Goal: Transaction & Acquisition: Register for event/course

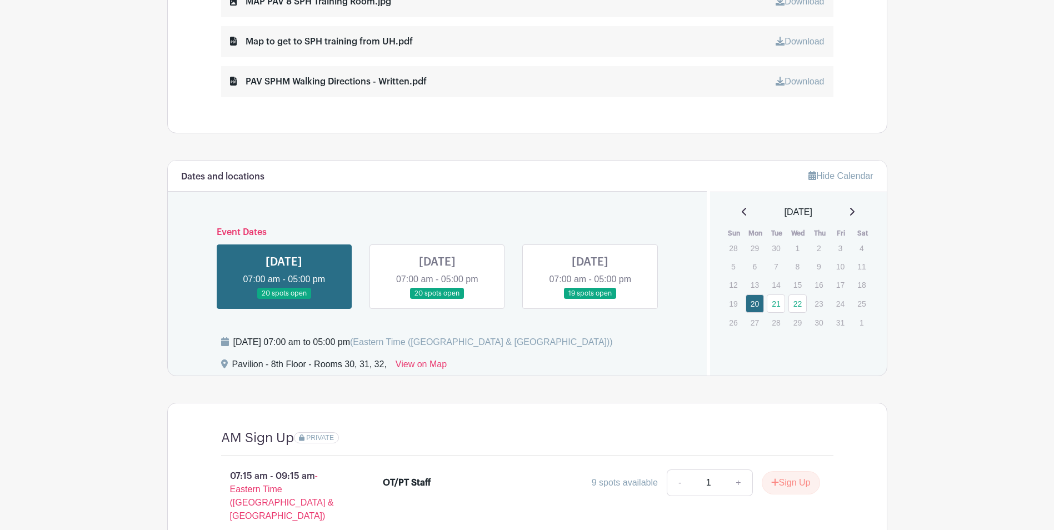
scroll to position [666, 0]
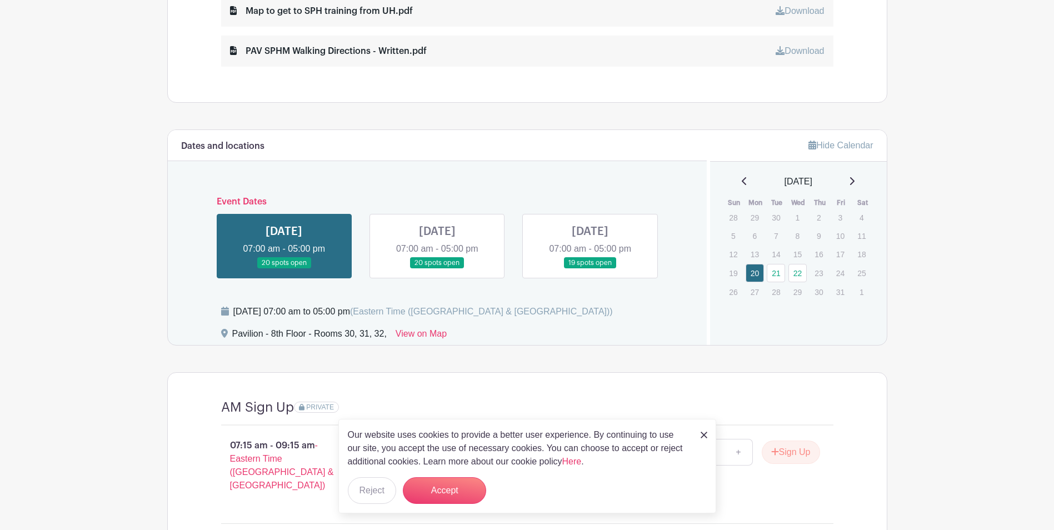
click at [590, 269] on link at bounding box center [590, 269] width 0 height 0
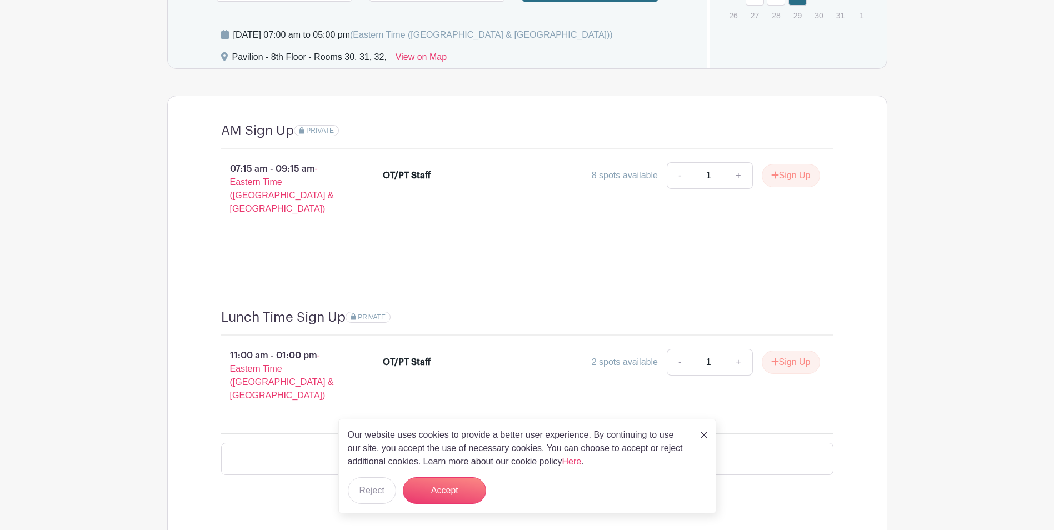
scroll to position [944, 0]
click at [704, 435] on img at bounding box center [703, 435] width 7 height 7
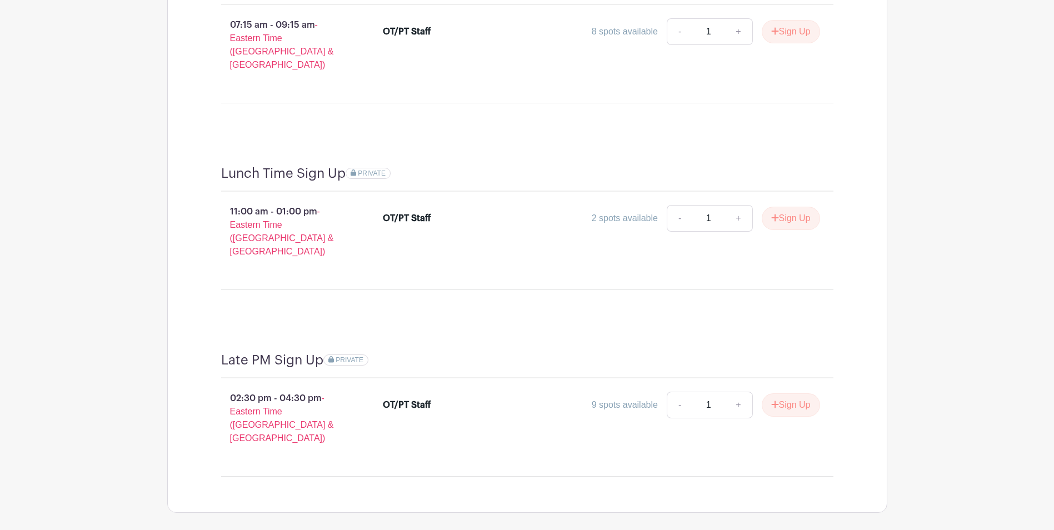
scroll to position [1099, 0]
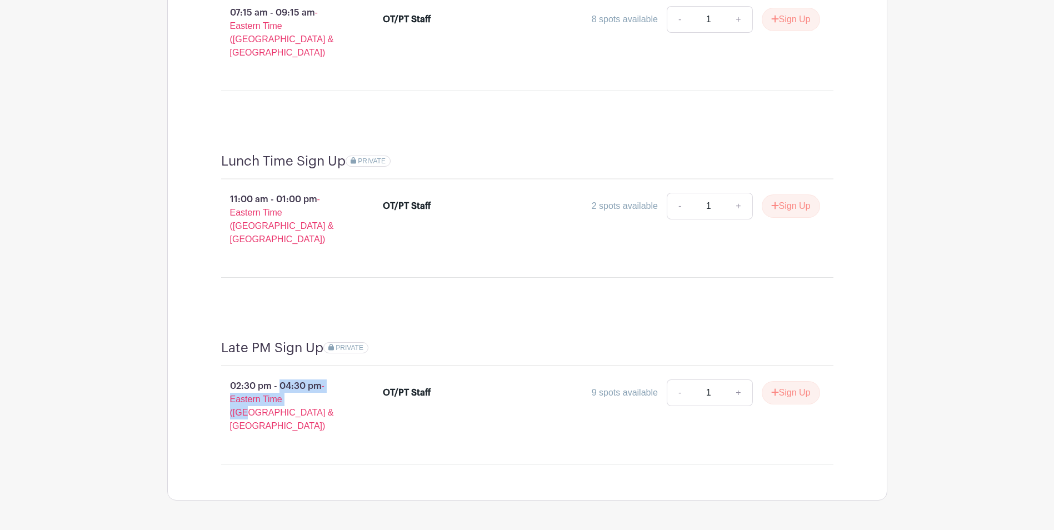
drag, startPoint x: 234, startPoint y: 355, endPoint x: 302, endPoint y: 367, distance: 69.2
click at [302, 375] on p "02:30 pm - 04:30 pm - Eastern Time (US & Canada)" at bounding box center [284, 406] width 162 height 62
drag, startPoint x: 302, startPoint y: 367, endPoint x: 287, endPoint y: 354, distance: 20.1
click at [287, 375] on p "02:30 pm - 04:30 pm - Eastern Time (US & Canada)" at bounding box center [284, 406] width 162 height 62
click at [325, 189] on p "11:00 am - 01:00 pm - Eastern Time (US & Canada)" at bounding box center [284, 219] width 162 height 62
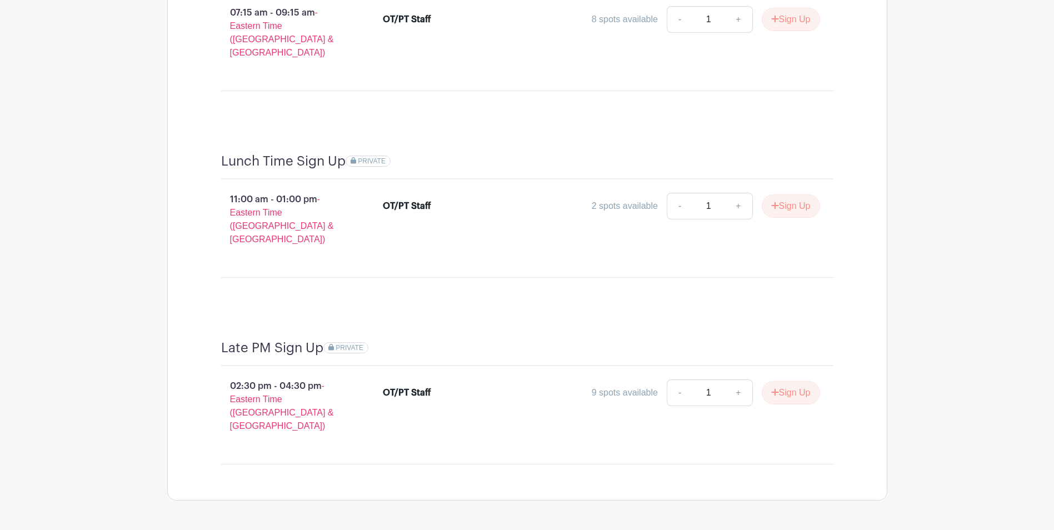
drag, startPoint x: 495, startPoint y: 209, endPoint x: 536, endPoint y: 208, distance: 41.1
click at [499, 208] on div "OT/PT Staff 2 spots available - 1 + Sign Up" at bounding box center [601, 208] width 437 height 31
click at [783, 194] on button "Sign Up" at bounding box center [790, 205] width 58 height 23
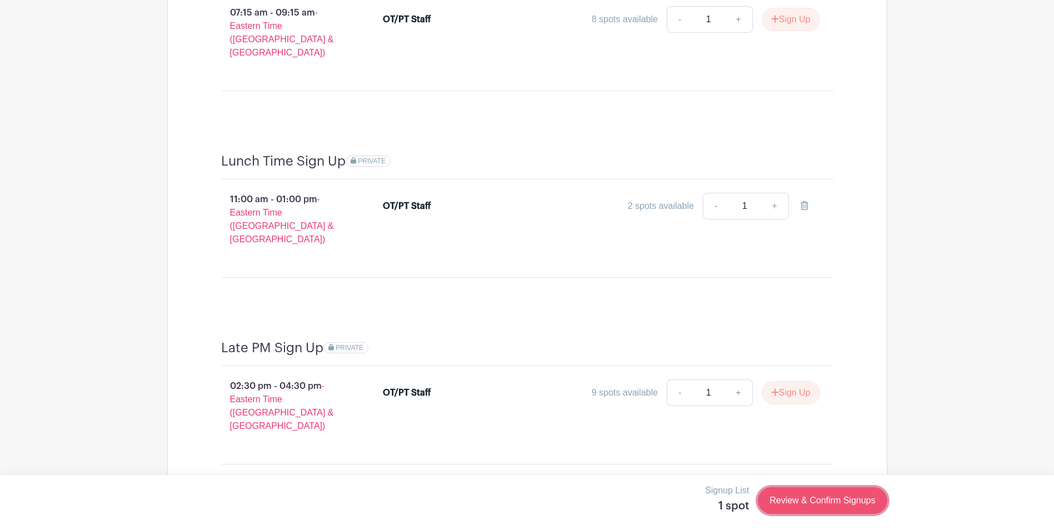
click at [800, 502] on link "Review & Confirm Signups" at bounding box center [822, 500] width 129 height 27
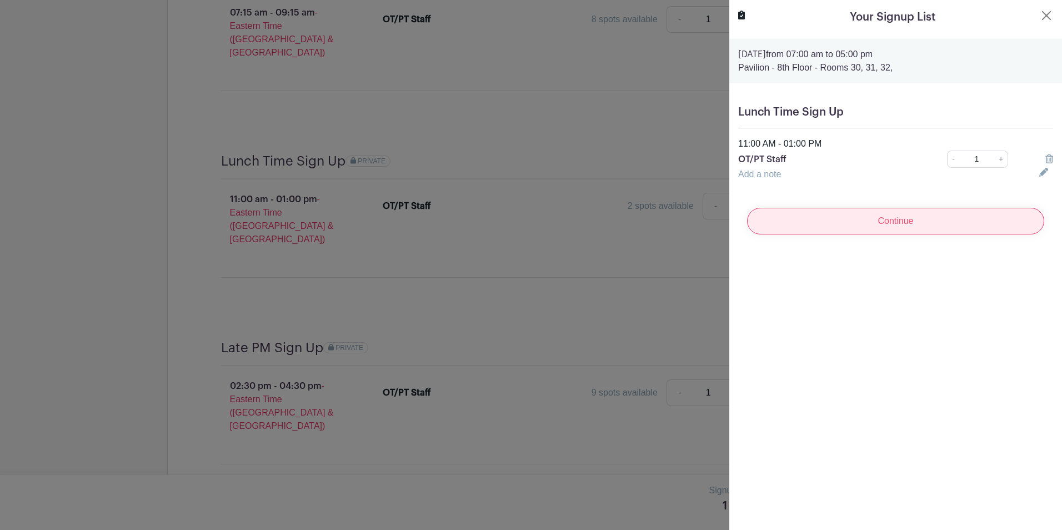
click at [912, 218] on input "Continue" at bounding box center [895, 221] width 297 height 27
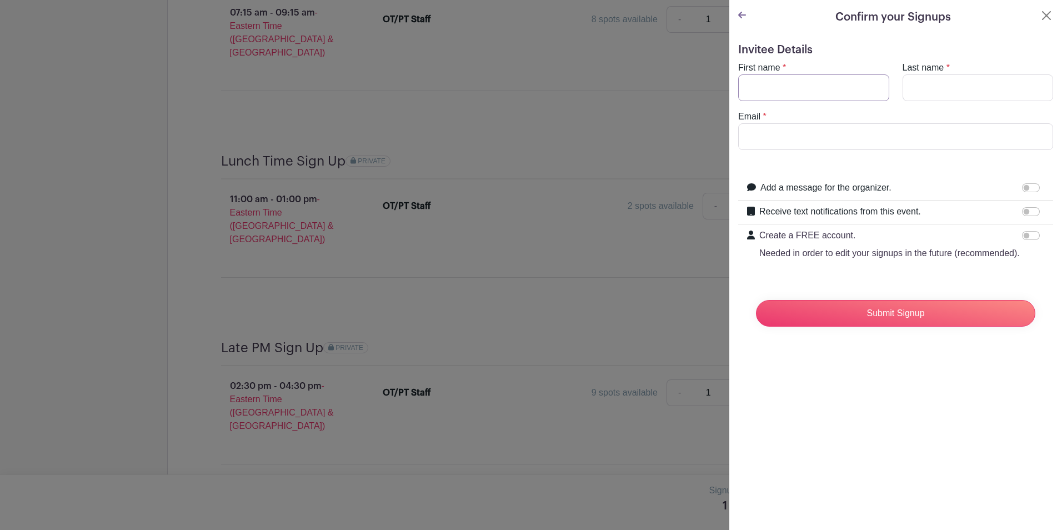
click at [844, 93] on input "First name" at bounding box center [813, 87] width 151 height 27
type input "Kate"
type input "Borough"
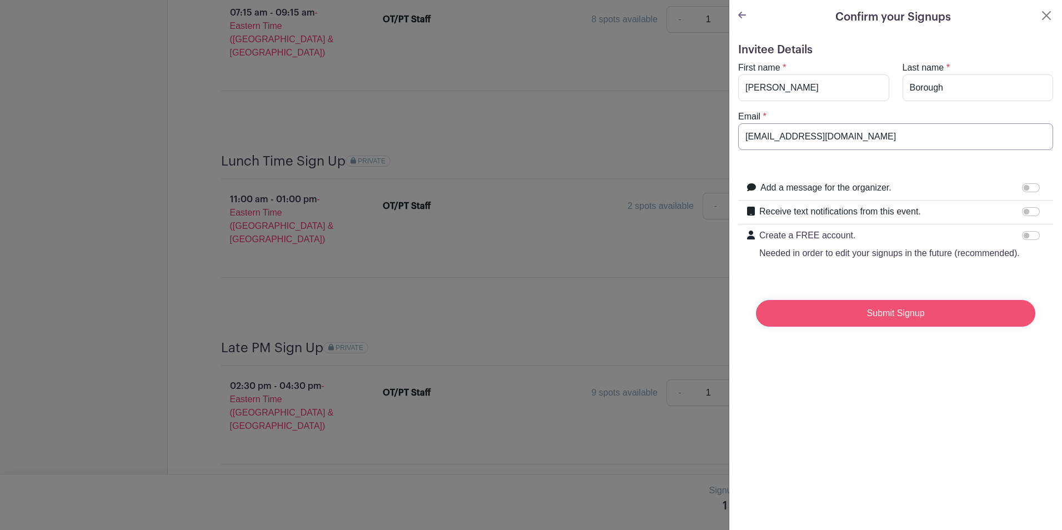
type input "katphil@med.umich.edu"
click at [871, 324] on input "Submit Signup" at bounding box center [895, 313] width 279 height 27
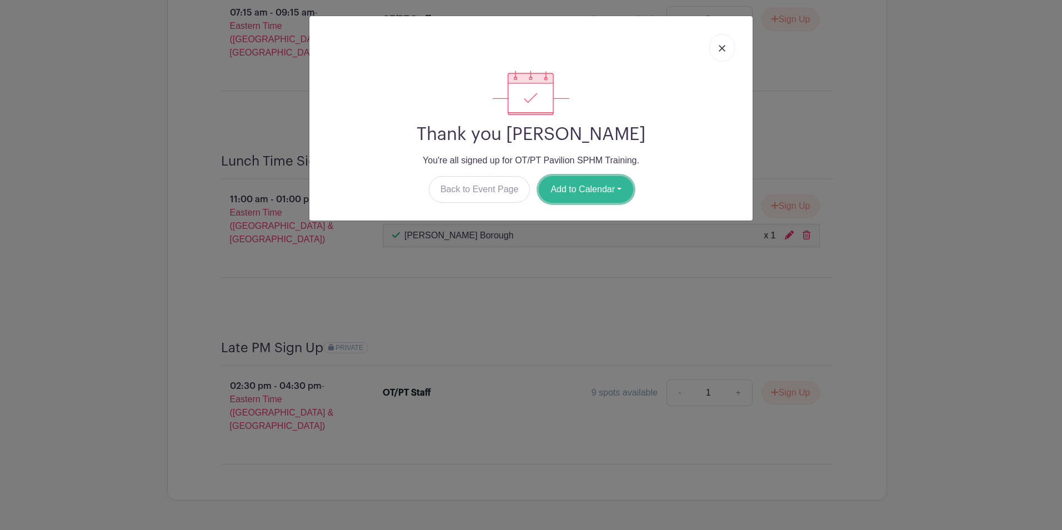
click at [589, 192] on button "Add to Calendar" at bounding box center [586, 189] width 94 height 27
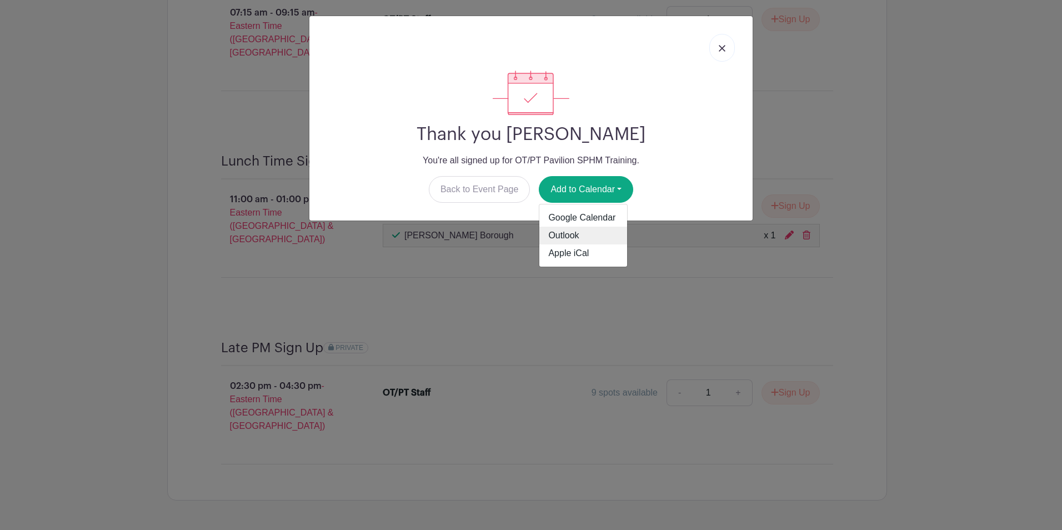
click at [594, 230] on link "Outlook" at bounding box center [583, 236] width 88 height 18
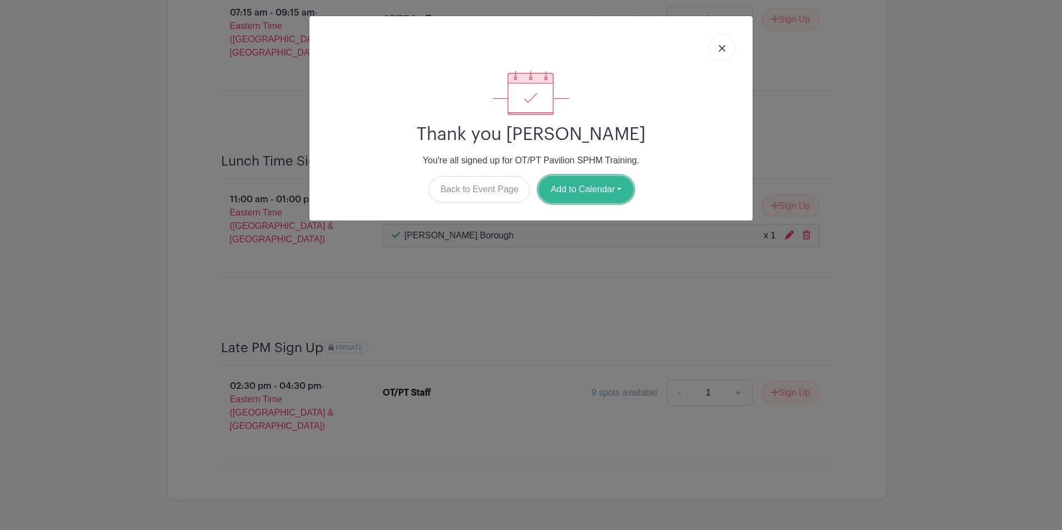
click at [586, 199] on button "Add to Calendar" at bounding box center [586, 189] width 94 height 27
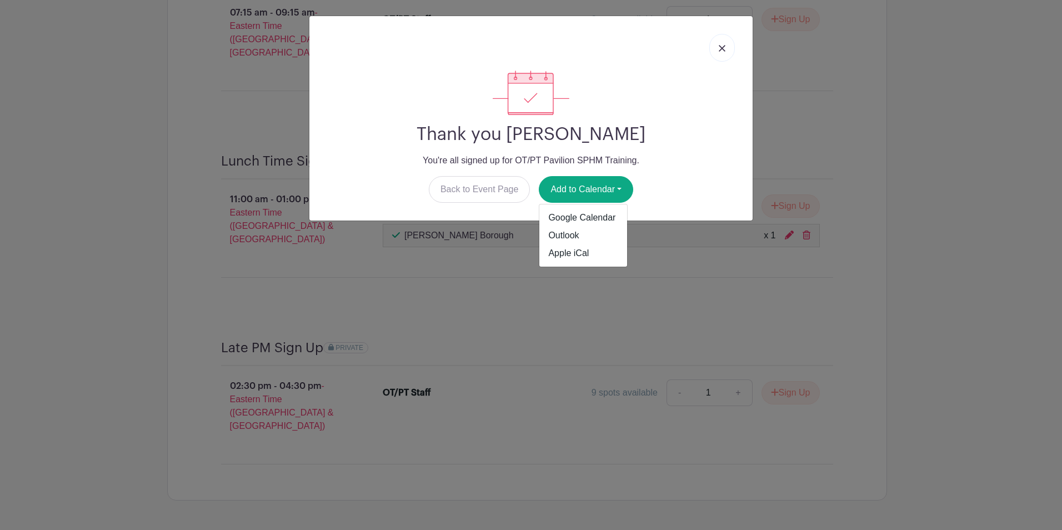
click at [723, 54] on link at bounding box center [722, 48] width 26 height 28
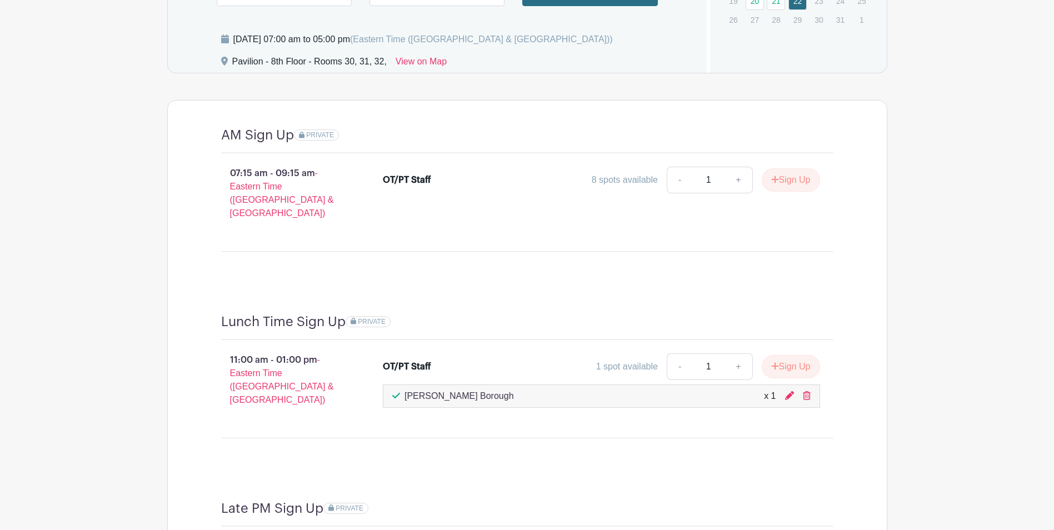
scroll to position [932, 0]
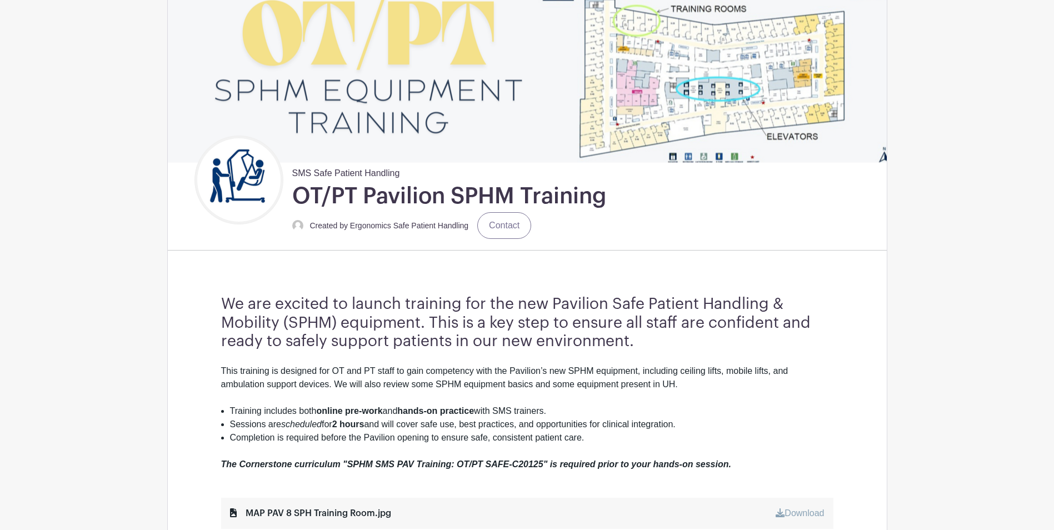
scroll to position [278, 0]
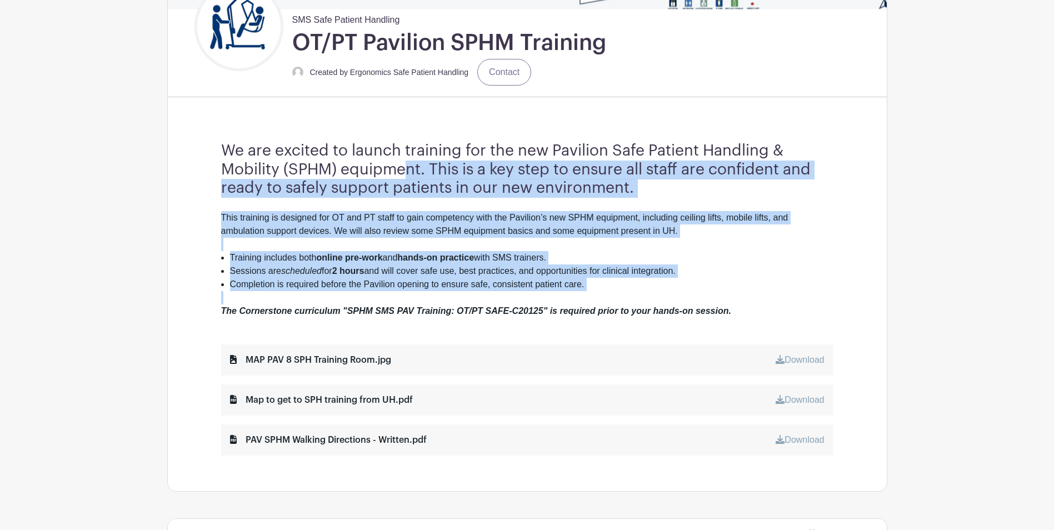
drag, startPoint x: 407, startPoint y: 166, endPoint x: 434, endPoint y: 294, distance: 130.7
click at [434, 294] on div "We are excited to launch training for the new Pavilion Safe Patient Handling & …" at bounding box center [526, 298] width 665 height 385
drag, startPoint x: 434, startPoint y: 294, endPoint x: 424, endPoint y: 290, distance: 10.5
click at [434, 294] on div at bounding box center [527, 297] width 612 height 13
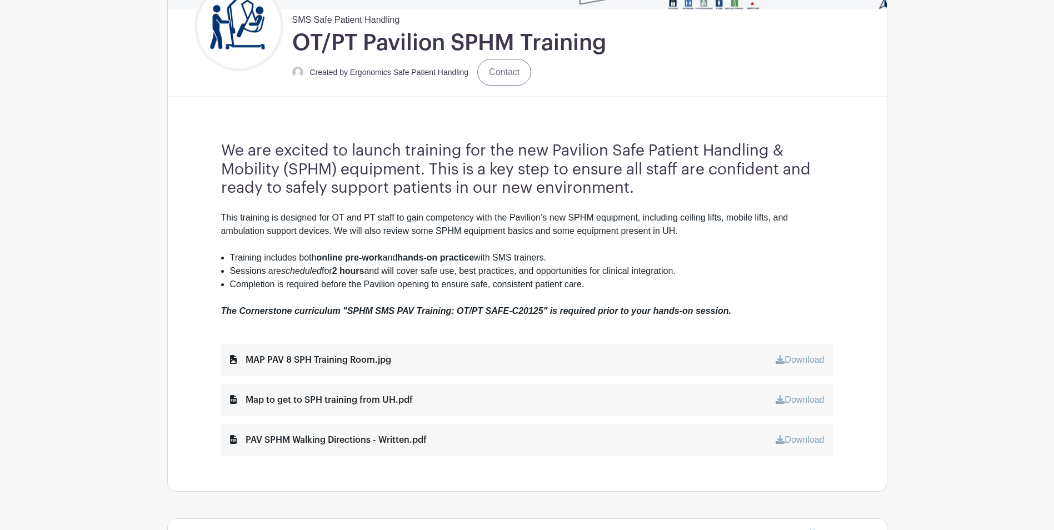
click at [355, 263] on li "Training includes both online pre-work and hands-on practice with SMS trainers." at bounding box center [531, 257] width 603 height 13
drag, startPoint x: 298, startPoint y: 255, endPoint x: 529, endPoint y: 258, distance: 231.0
click at [529, 258] on li "Training includes both online pre-work and hands-on practice with SMS trainers." at bounding box center [531, 257] width 603 height 13
click at [648, 271] on li "Sessions are scheduled for 2 hours and will cover safe use, best practices, and…" at bounding box center [531, 270] width 603 height 13
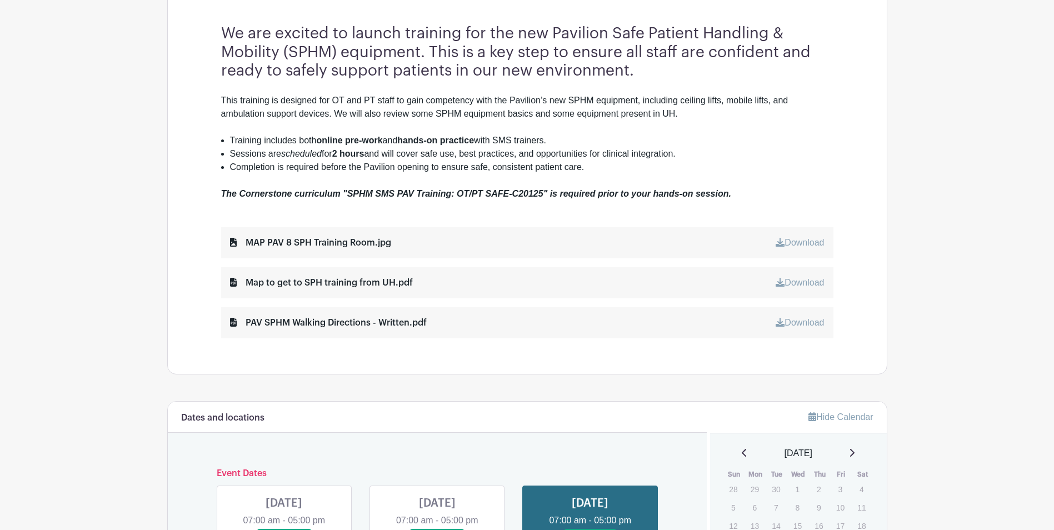
scroll to position [611, 0]
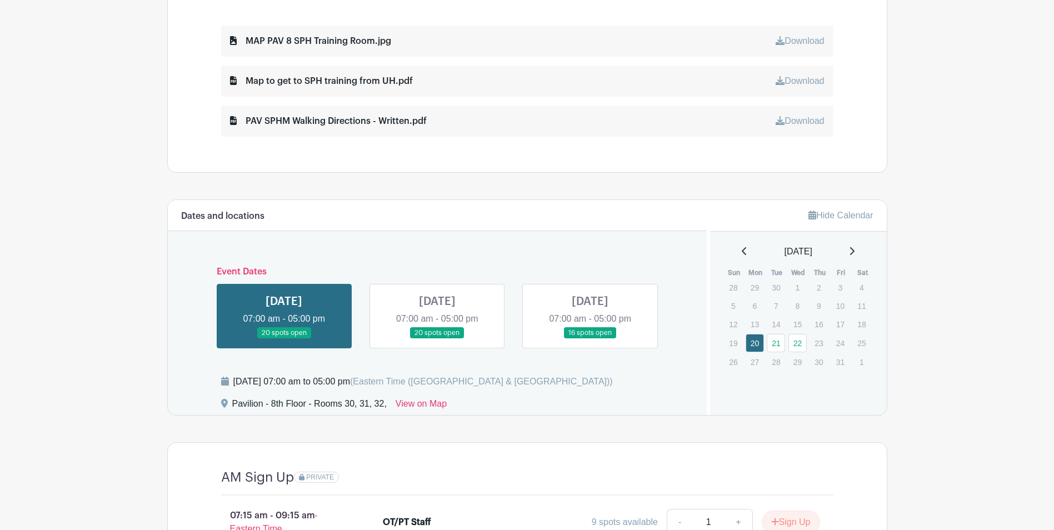
scroll to position [722, 0]
